Goal: Check status: Check status

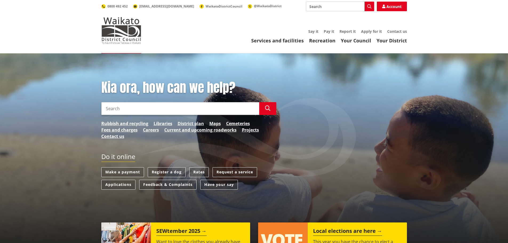
click at [197, 165] on div "Do it online" at bounding box center [188, 160] width 175 height 15
click at [197, 175] on link "Rates" at bounding box center [198, 172] width 19 height 10
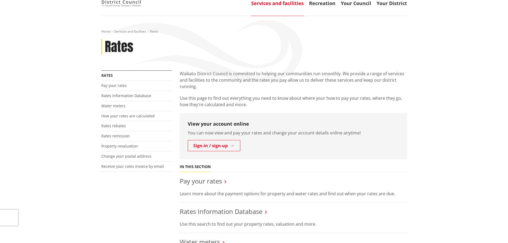
scroll to position [80, 0]
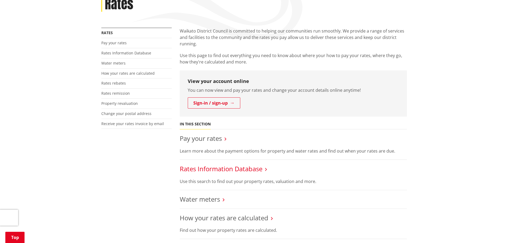
click at [193, 170] on link "Rates Information Database" at bounding box center [221, 168] width 83 height 9
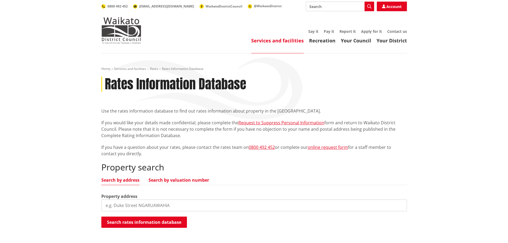
click at [164, 179] on link "Search by valuation number" at bounding box center [179, 180] width 61 height 4
click at [134, 208] on input "search" at bounding box center [254, 206] width 306 height 12
paste input "6361/4500"
click at [124, 204] on input "6361/4500" at bounding box center [254, 206] width 306 height 12
type input "6361/450.0"
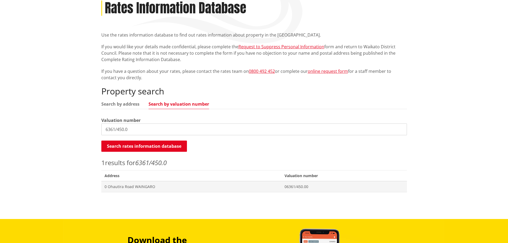
scroll to position [107, 0]
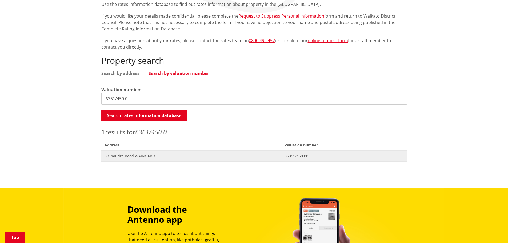
click at [126, 157] on span "0 Ohautira Road WAINGARO" at bounding box center [192, 155] width 174 height 5
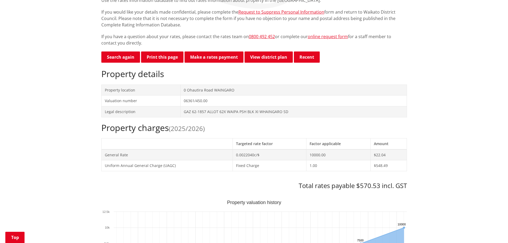
scroll to position [107, 0]
